Goal: Find specific page/section: Find specific page/section

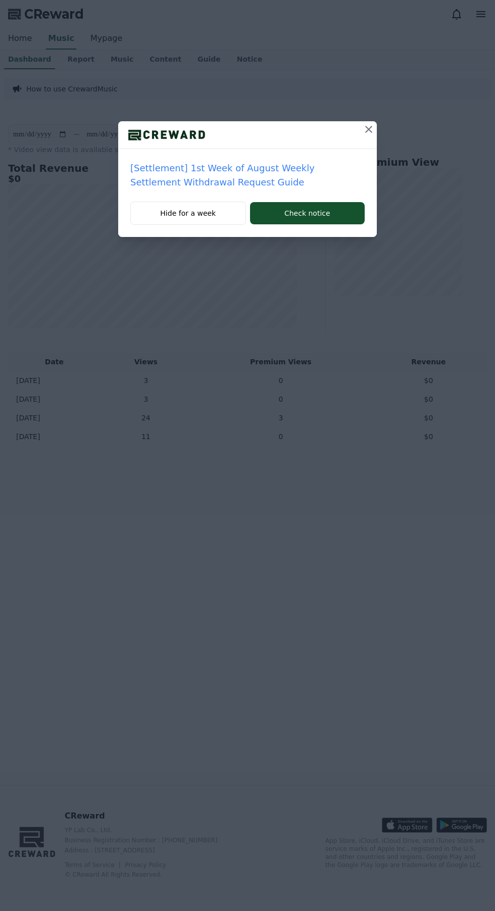
click at [366, 126] on icon at bounding box center [369, 129] width 12 height 12
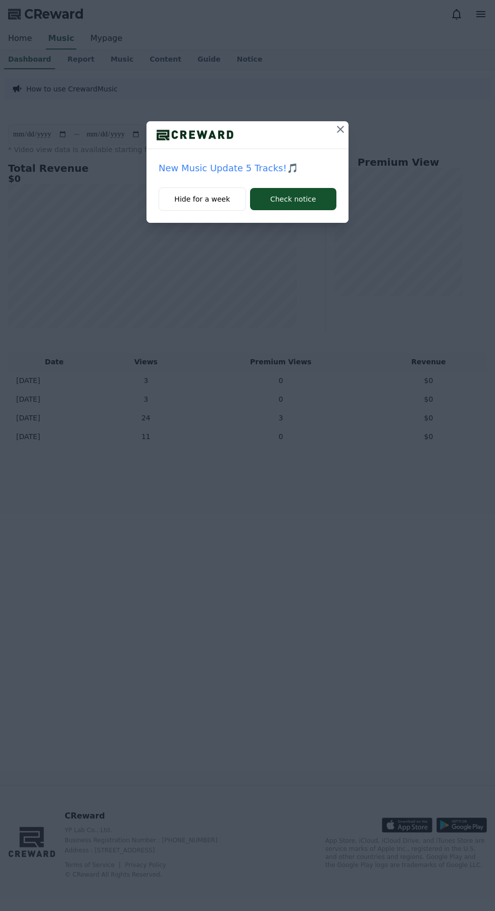
click at [344, 125] on icon at bounding box center [340, 129] width 12 height 12
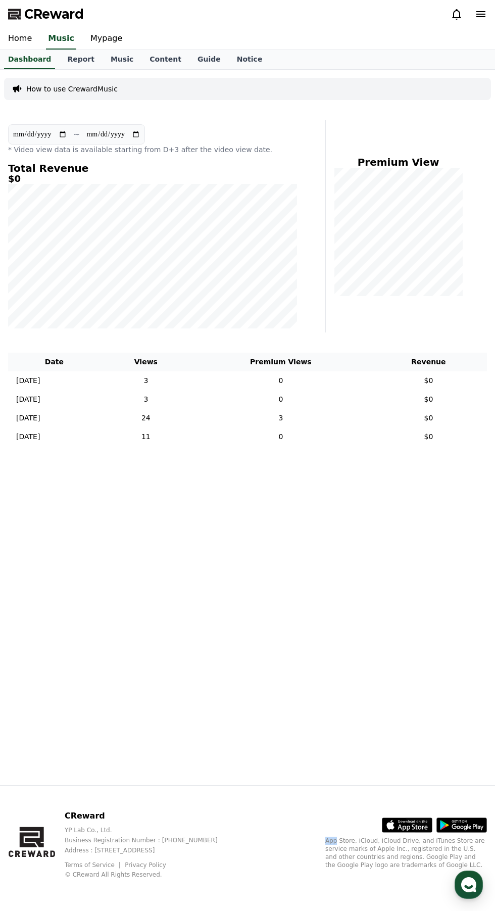
click at [337, 700] on div "**********" at bounding box center [247, 427] width 495 height 715
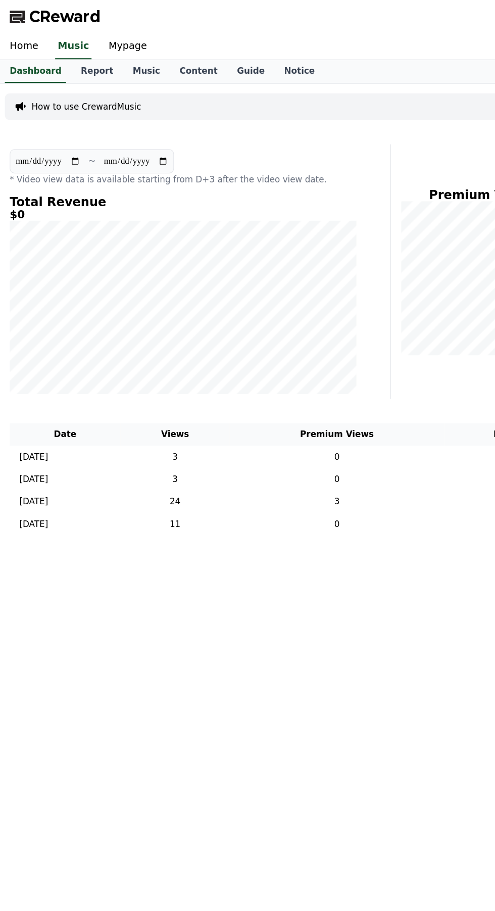
click at [78, 61] on link "Report" at bounding box center [80, 59] width 43 height 19
